Goal: Find contact information: Find contact information

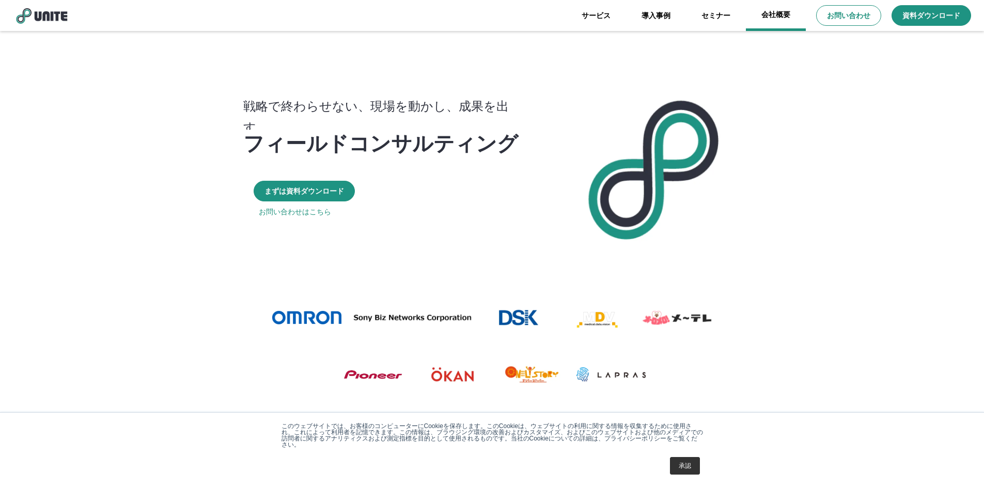
click at [768, 20] on link "会社概要" at bounding box center [776, 15] width 60 height 31
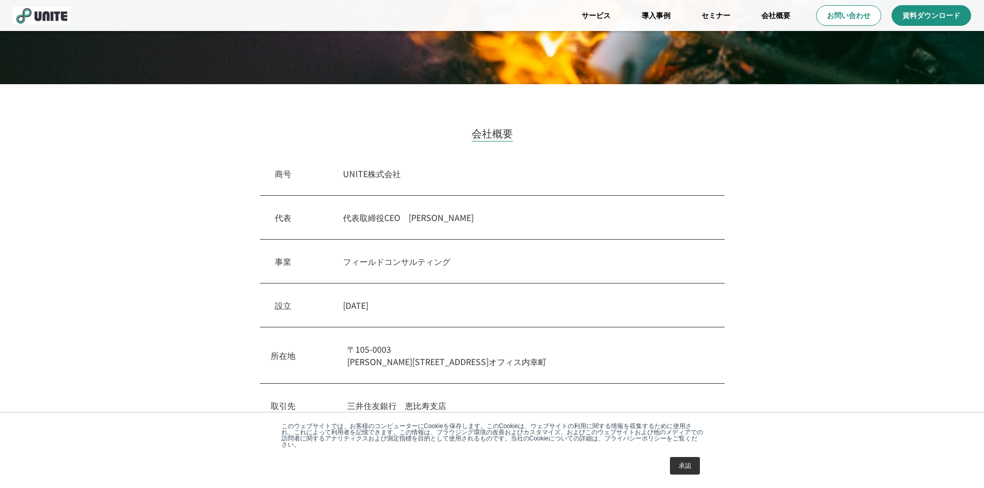
scroll to position [170, 0]
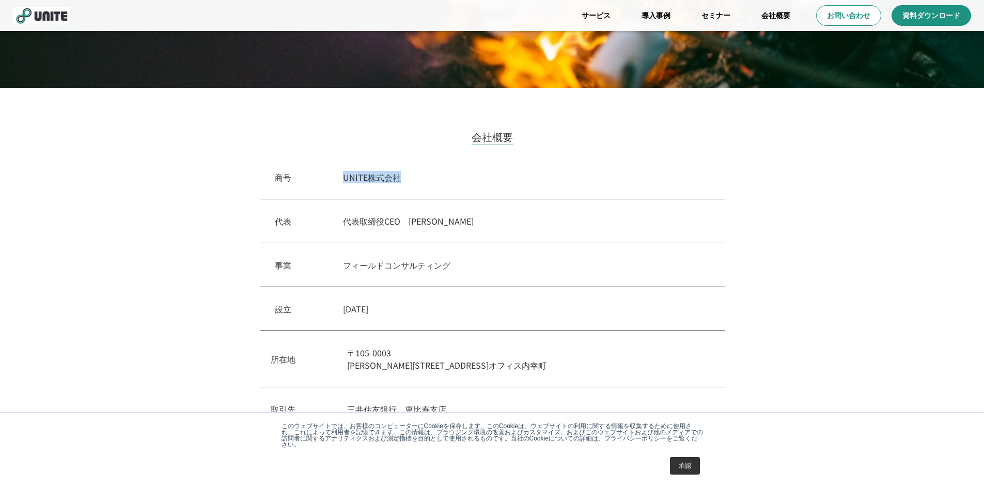
drag, startPoint x: 411, startPoint y: 179, endPoint x: 354, endPoint y: 180, distance: 56.8
click at [340, 179] on div "商号　 UNITE株式会社" at bounding box center [492, 177] width 465 height 44
drag, startPoint x: 355, startPoint y: 180, endPoint x: 372, endPoint y: 185, distance: 18.3
click at [372, 185] on div "商号　 UNITE株式会社" at bounding box center [492, 177] width 465 height 44
drag, startPoint x: 346, startPoint y: 172, endPoint x: 422, endPoint y: 174, distance: 75.4
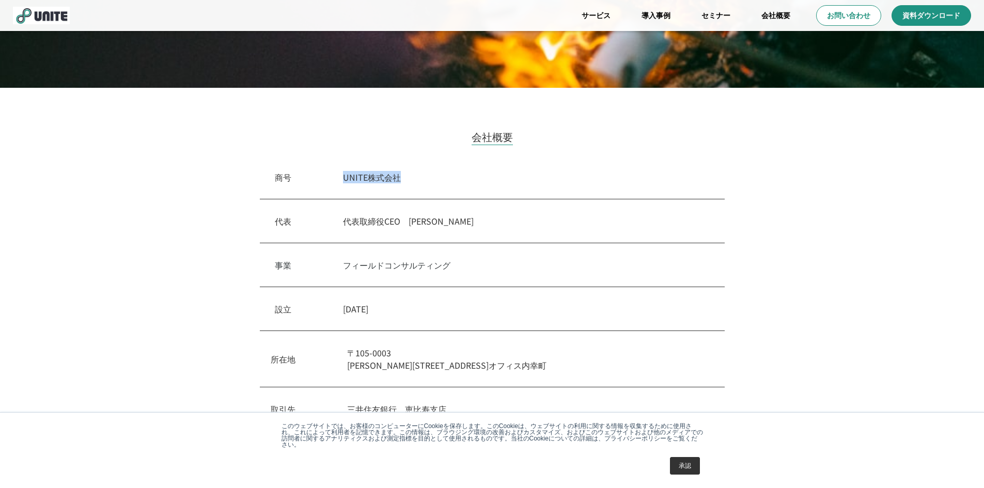
click at [422, 174] on div "商号　 UNITE株式会社" at bounding box center [492, 177] width 465 height 44
copy p "UNITE株式会社"
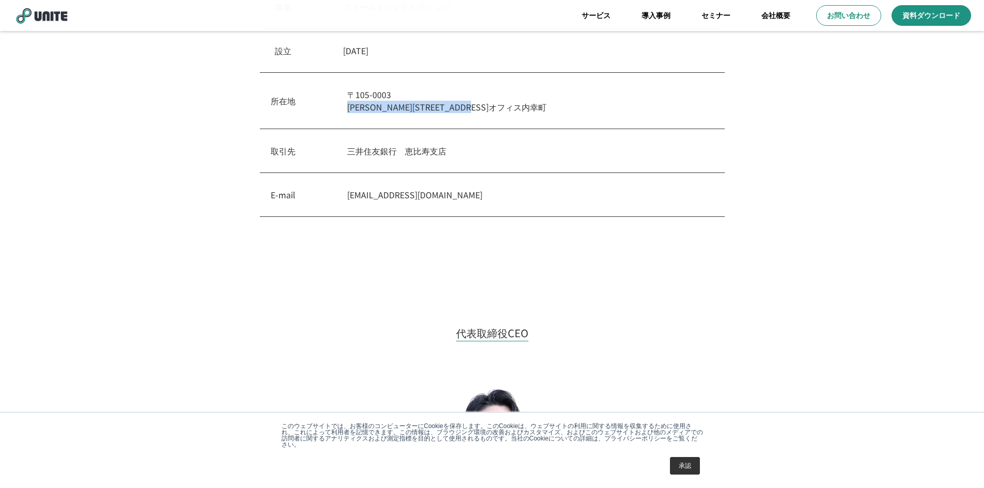
drag, startPoint x: 531, startPoint y: 110, endPoint x: 349, endPoint y: 110, distance: 181.8
click at [349, 110] on p "[STREET_ADDRESS][PERSON_NAME]内幸町" at bounding box center [530, 100] width 367 height 25
copy p "[PERSON_NAME][STREET_ADDRESS]オフィス内幸町"
drag, startPoint x: 346, startPoint y: 197, endPoint x: 424, endPoint y: 199, distance: 77.5
click at [424, 199] on div "E-mail [EMAIL_ADDRESS][DOMAIN_NAME]" at bounding box center [492, 195] width 465 height 44
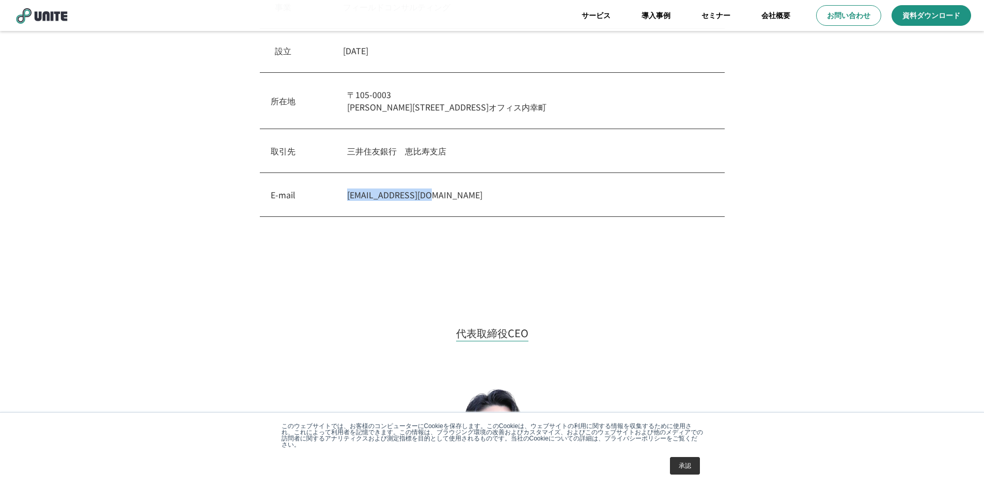
copy p "[EMAIL_ADDRESS][DOMAIN_NAME]"
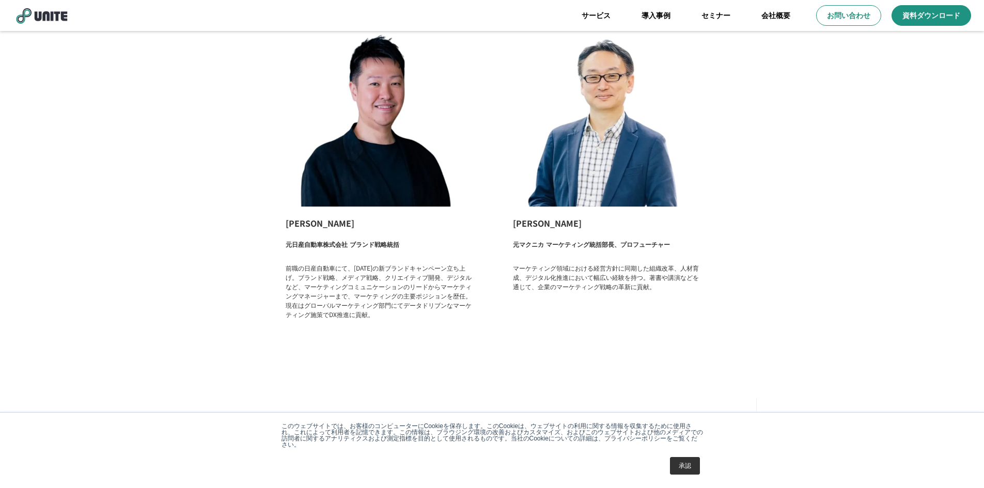
scroll to position [1615, 0]
click at [693, 471] on link "承認" at bounding box center [685, 466] width 30 height 18
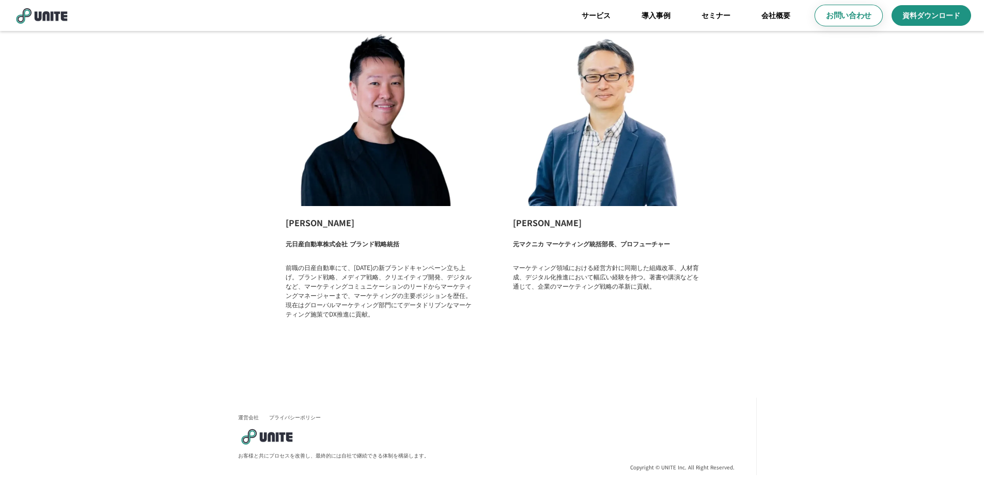
click at [871, 6] on link "お問い合わせ" at bounding box center [849, 16] width 68 height 22
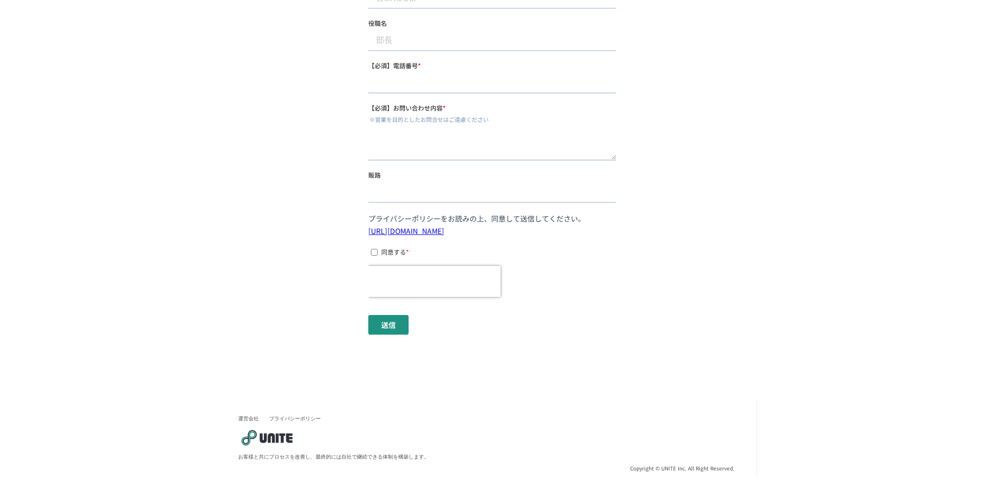
scroll to position [350, 0]
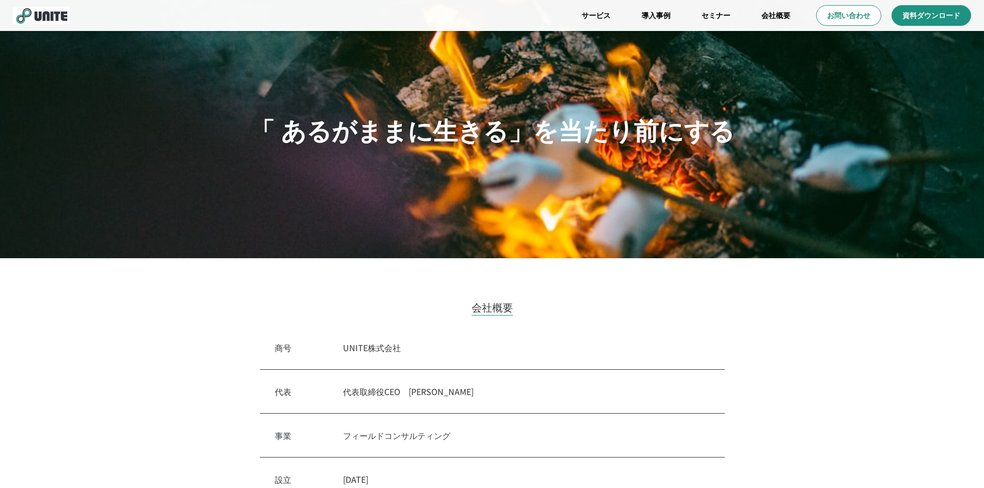
click at [50, 18] on img at bounding box center [41, 16] width 57 height 18
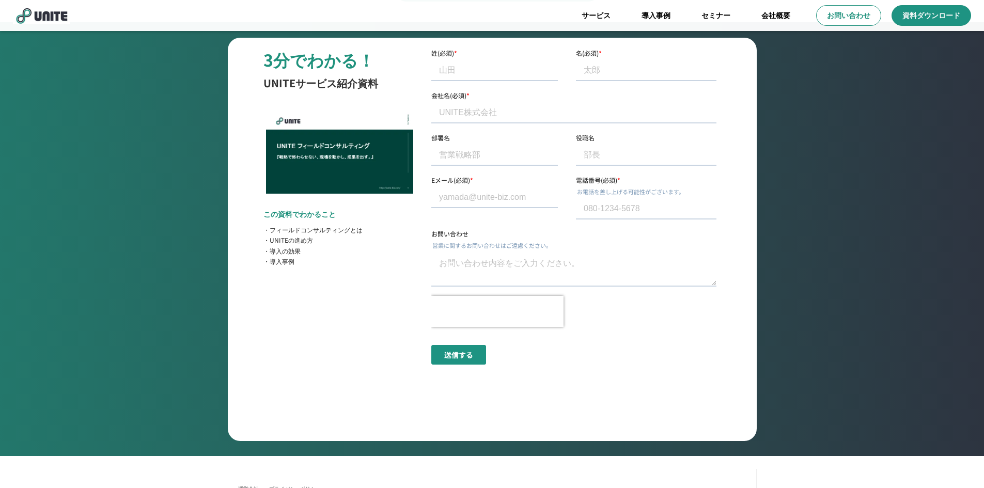
scroll to position [3894, 0]
